Goal: Task Accomplishment & Management: Use online tool/utility

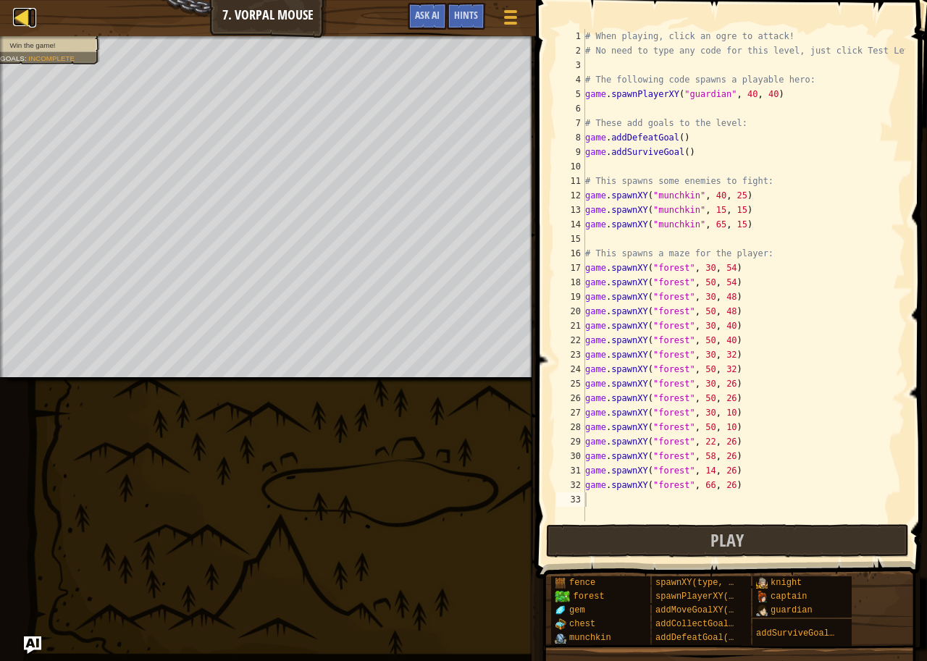
click at [25, 14] on div at bounding box center [22, 17] width 18 height 18
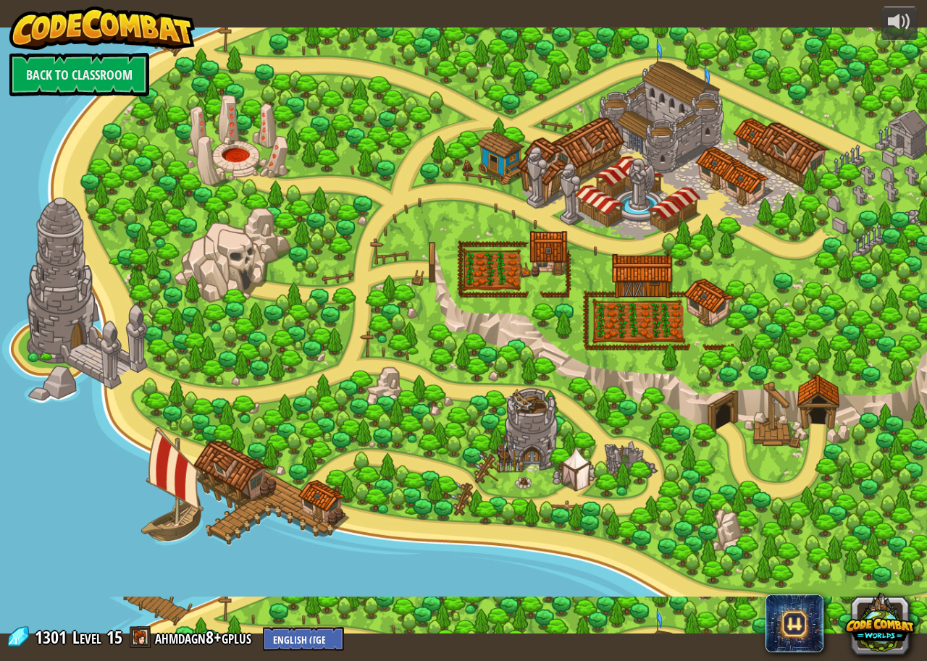
click at [902, 20] on div at bounding box center [898, 21] width 23 height 23
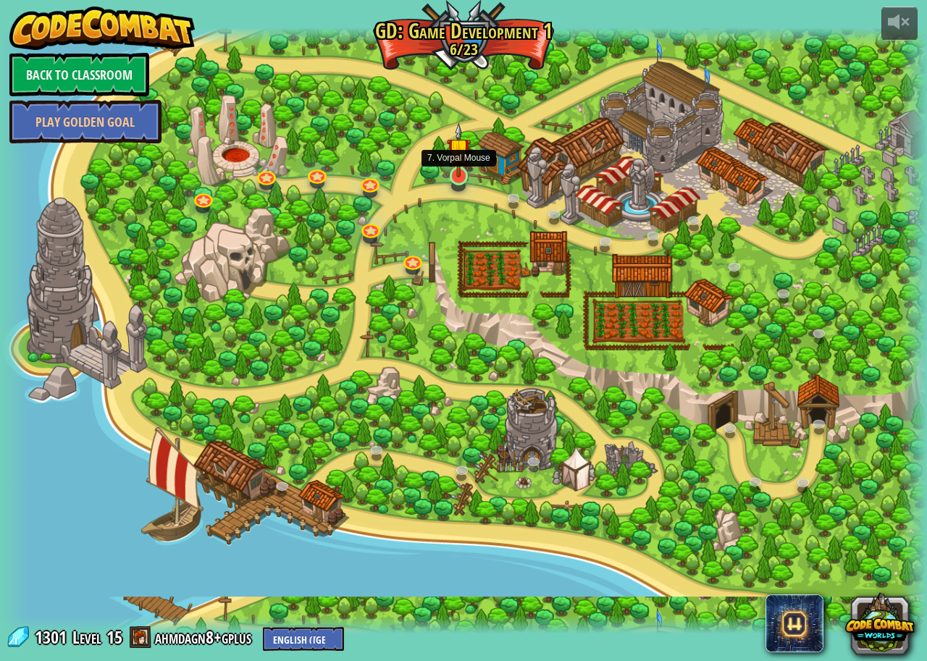
click at [460, 175] on img at bounding box center [459, 149] width 24 height 55
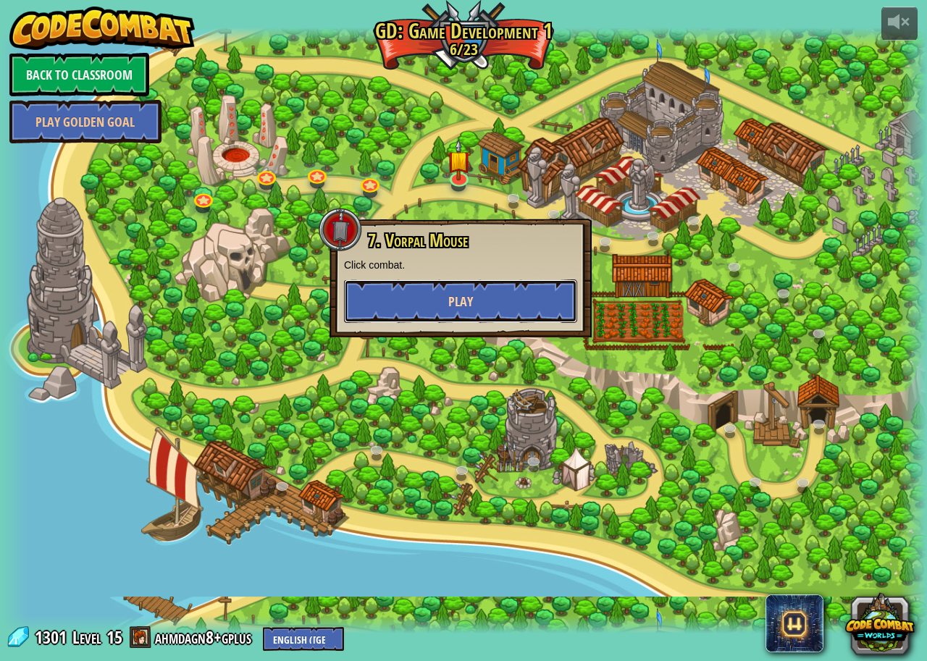
click at [434, 290] on button "Play" at bounding box center [460, 300] width 233 height 43
